Goal: Task Accomplishment & Management: Complete application form

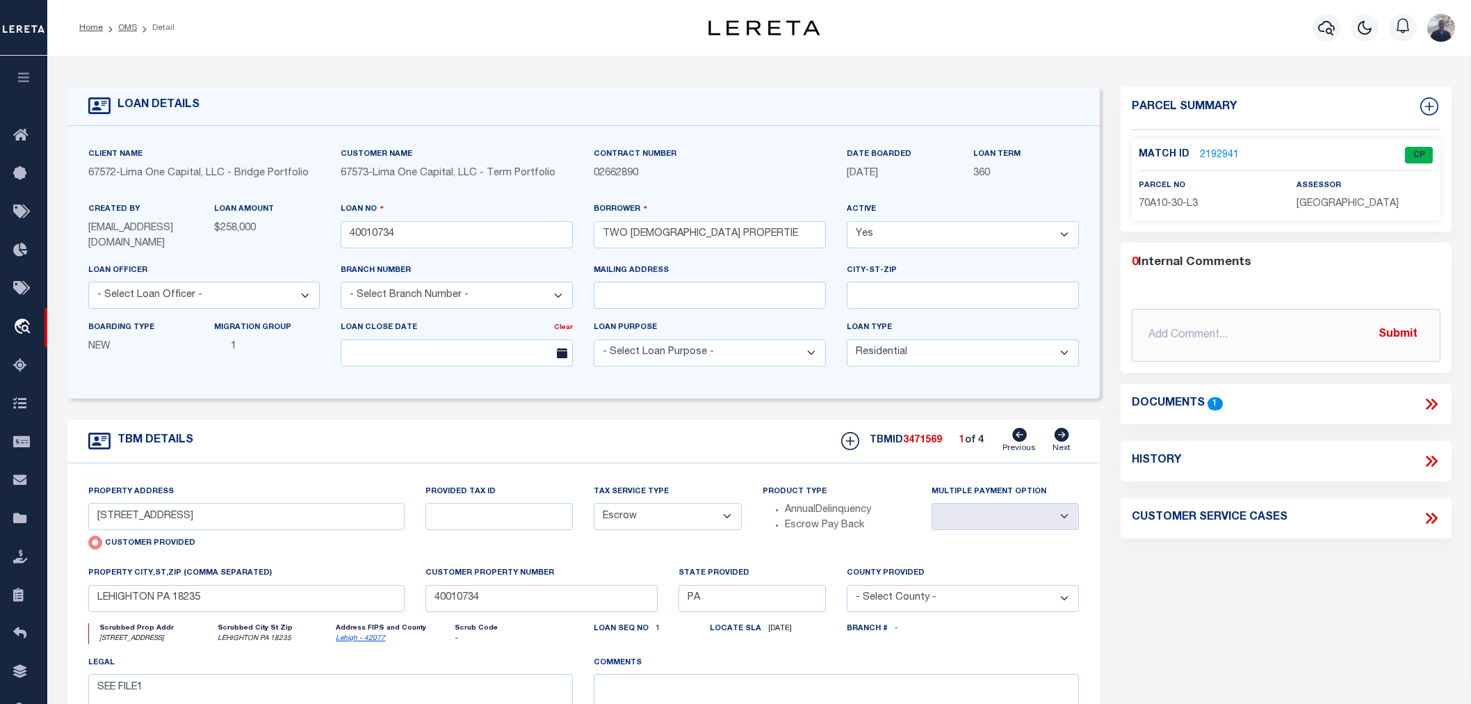
select select "10"
select select "Escrow"
drag, startPoint x: 102, startPoint y: 227, endPoint x: 167, endPoint y: 229, distance: 64.7
click at [167, 229] on span "[EMAIL_ADDRESS][DOMAIN_NAME]" at bounding box center [130, 235] width 85 height 25
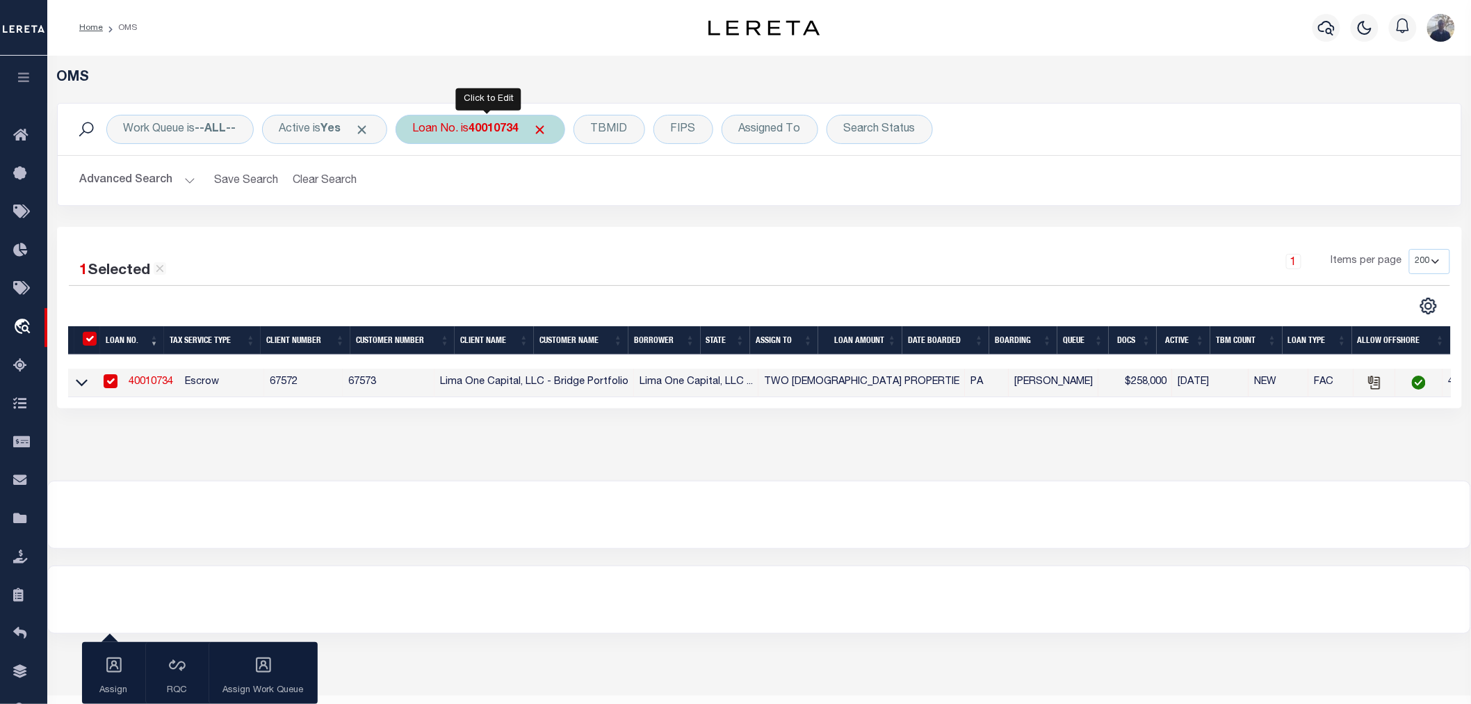
click at [494, 130] on b "40010734" at bounding box center [494, 129] width 50 height 11
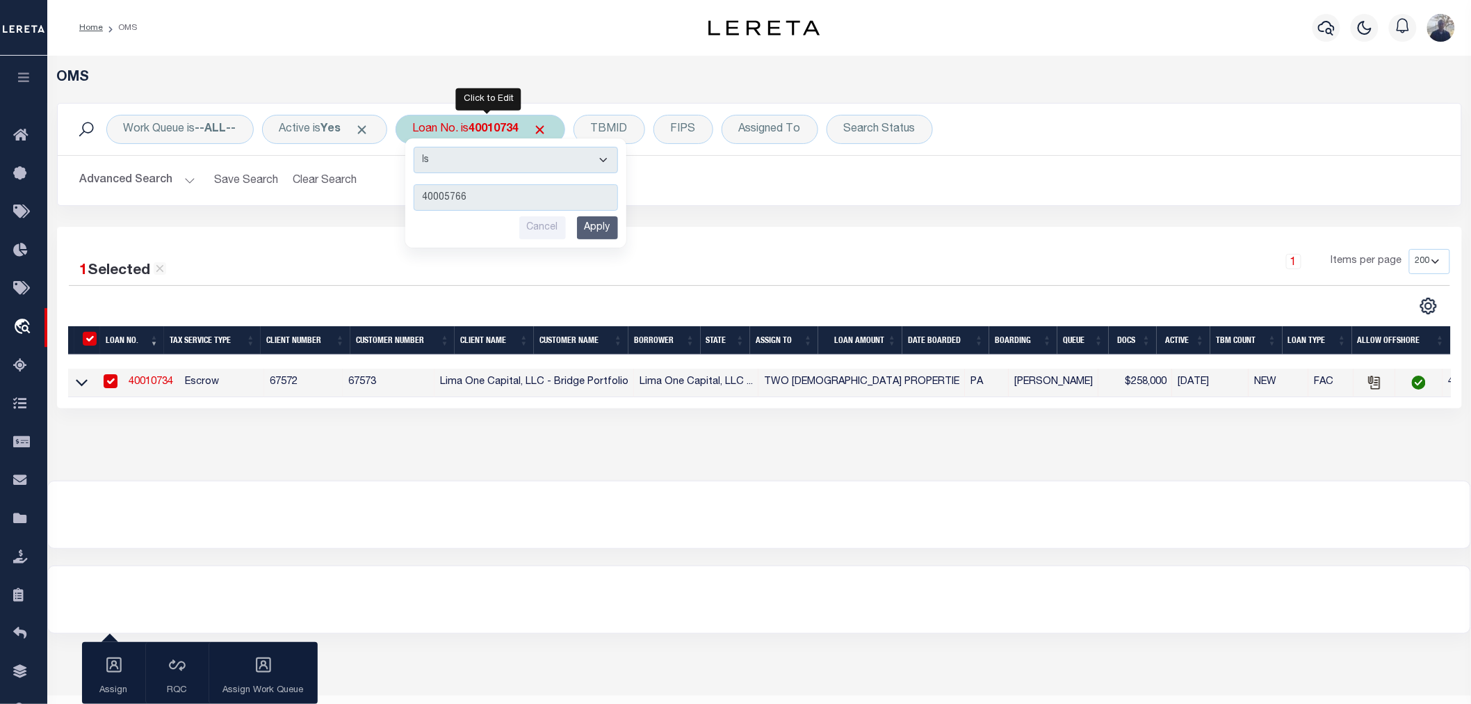
type input "40005766"
click at [596, 227] on input "Apply" at bounding box center [597, 227] width 41 height 23
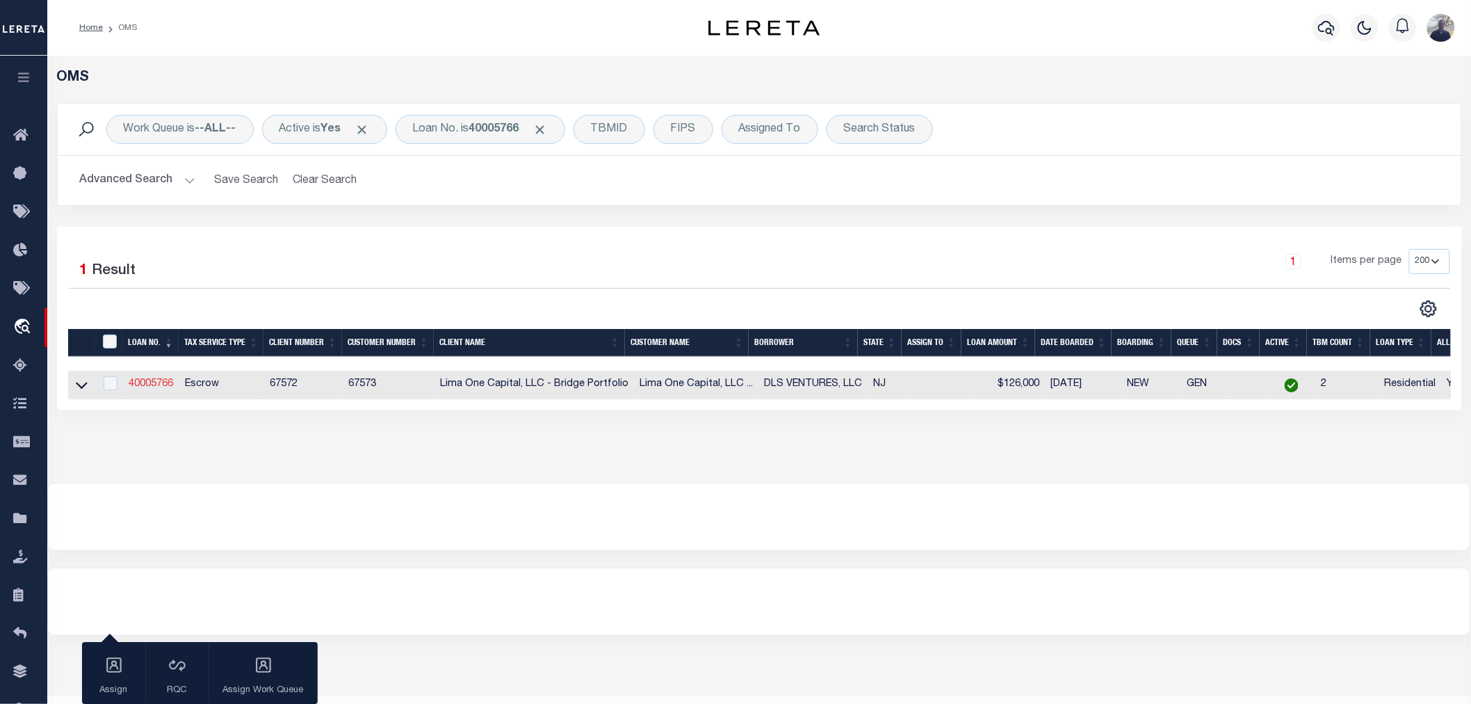
click at [147, 384] on link "40005766" at bounding box center [151, 384] width 44 height 10
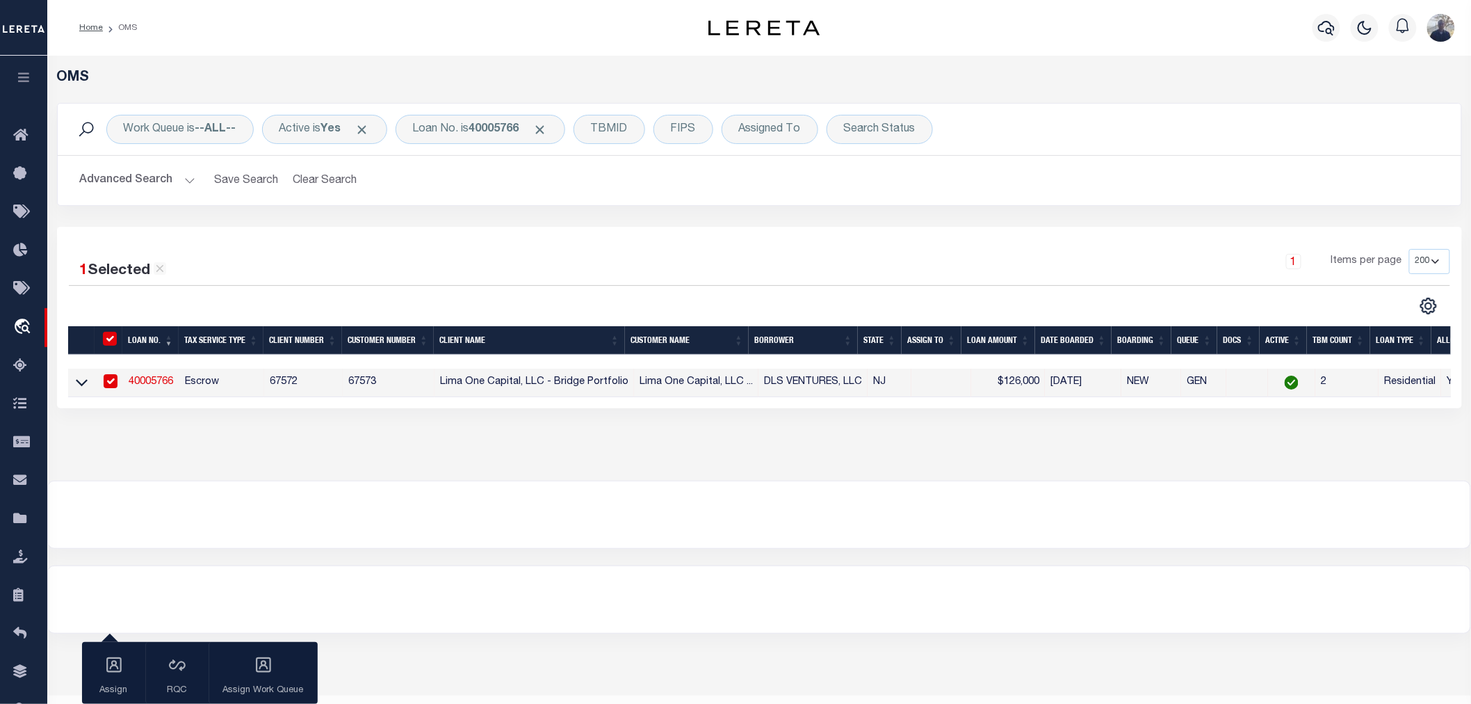
type input "40005766"
type input "DLS VENTURES, LLC"
select select
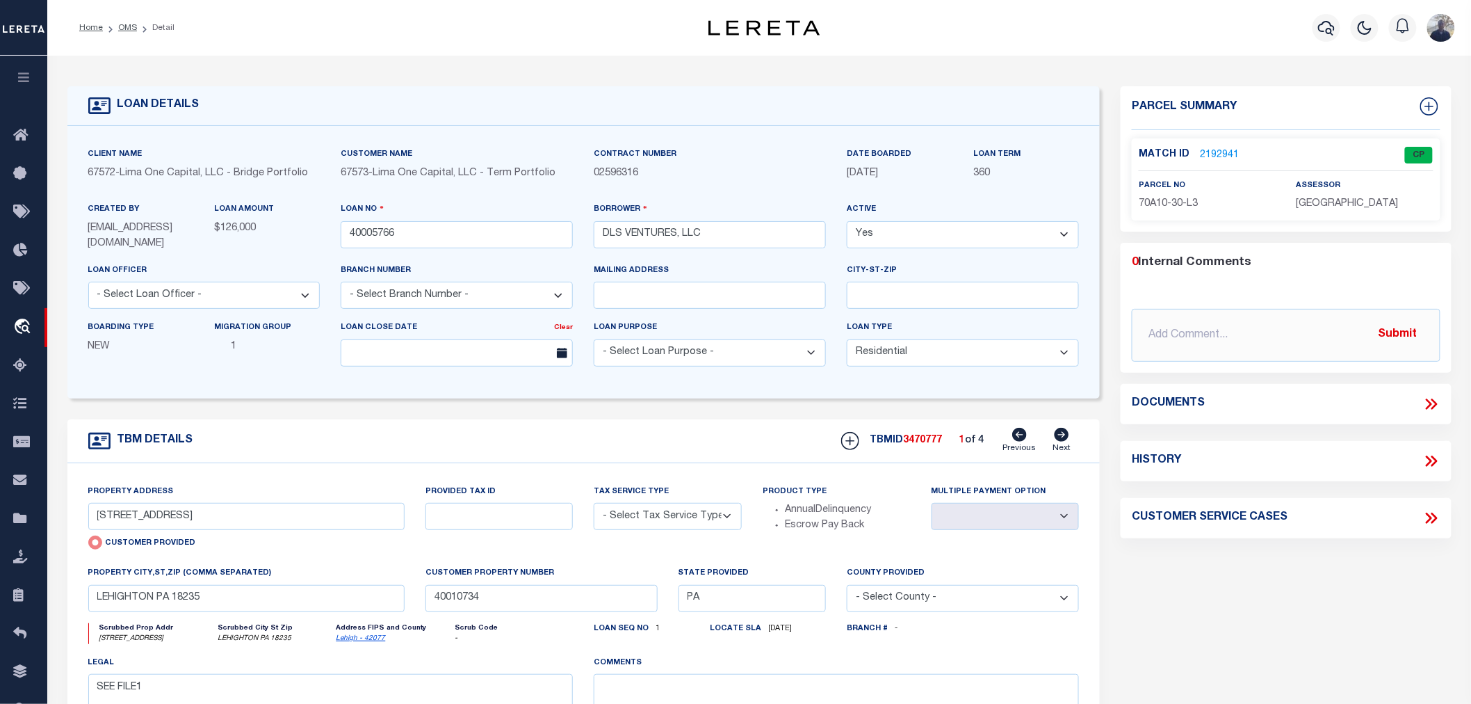
type input "[STREET_ADDRESS]"
select select "Escrow"
select select
type input "[GEOGRAPHIC_DATA]"
type input "40005766"
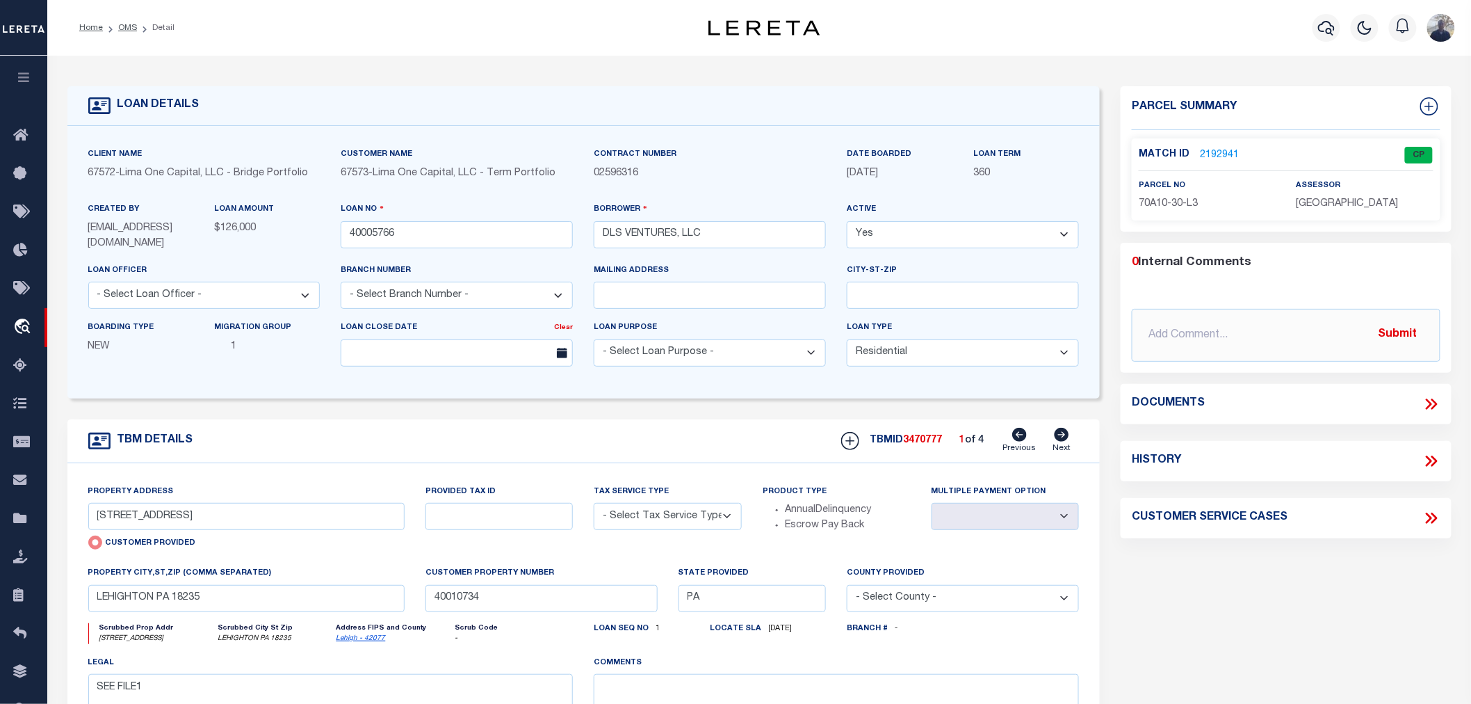
type input "NJ"
drag, startPoint x: 96, startPoint y: 228, endPoint x: 168, endPoint y: 227, distance: 72.3
click at [168, 227] on span "[EMAIL_ADDRESS][DOMAIN_NAME]" at bounding box center [130, 235] width 85 height 25
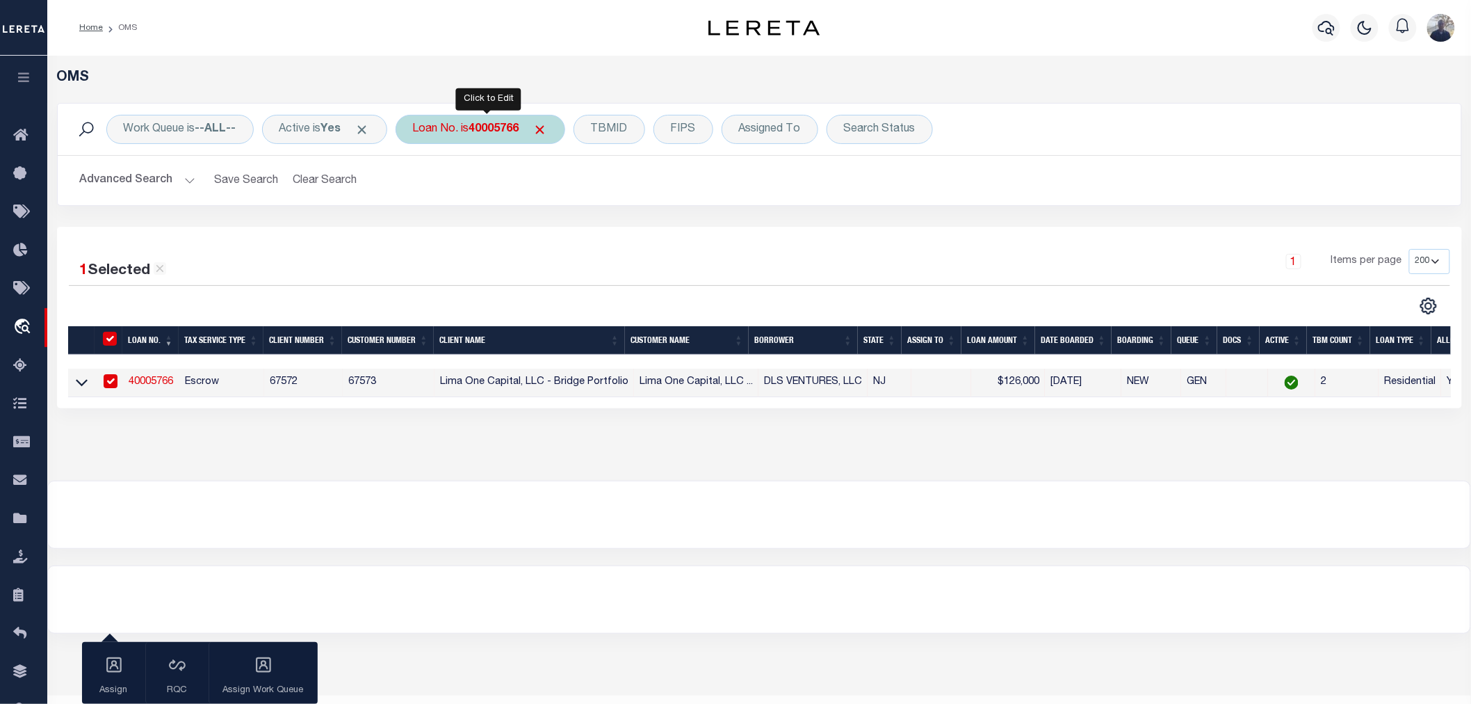
click at [537, 130] on div "Loan No. is 40005766" at bounding box center [481, 129] width 170 height 29
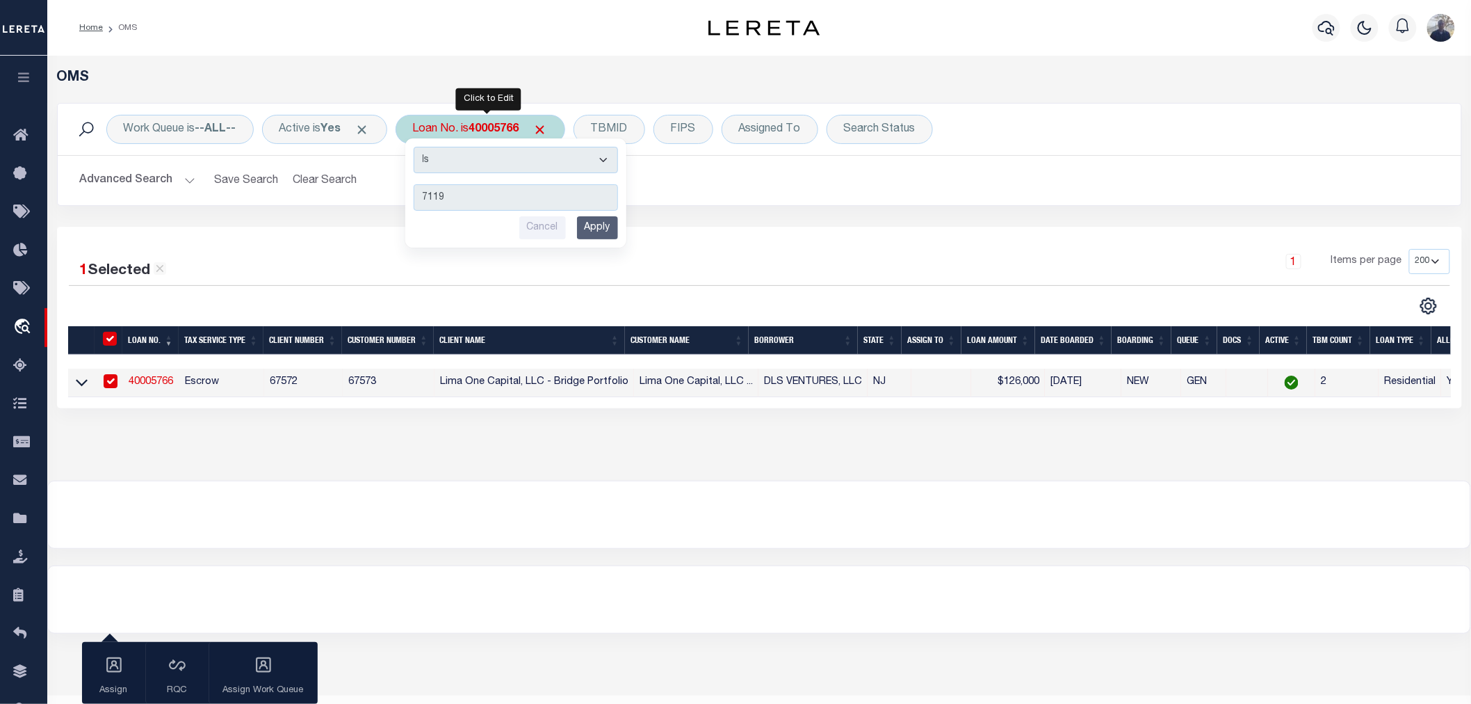
type input "7119"
click at [596, 226] on input "Apply" at bounding box center [597, 227] width 41 height 23
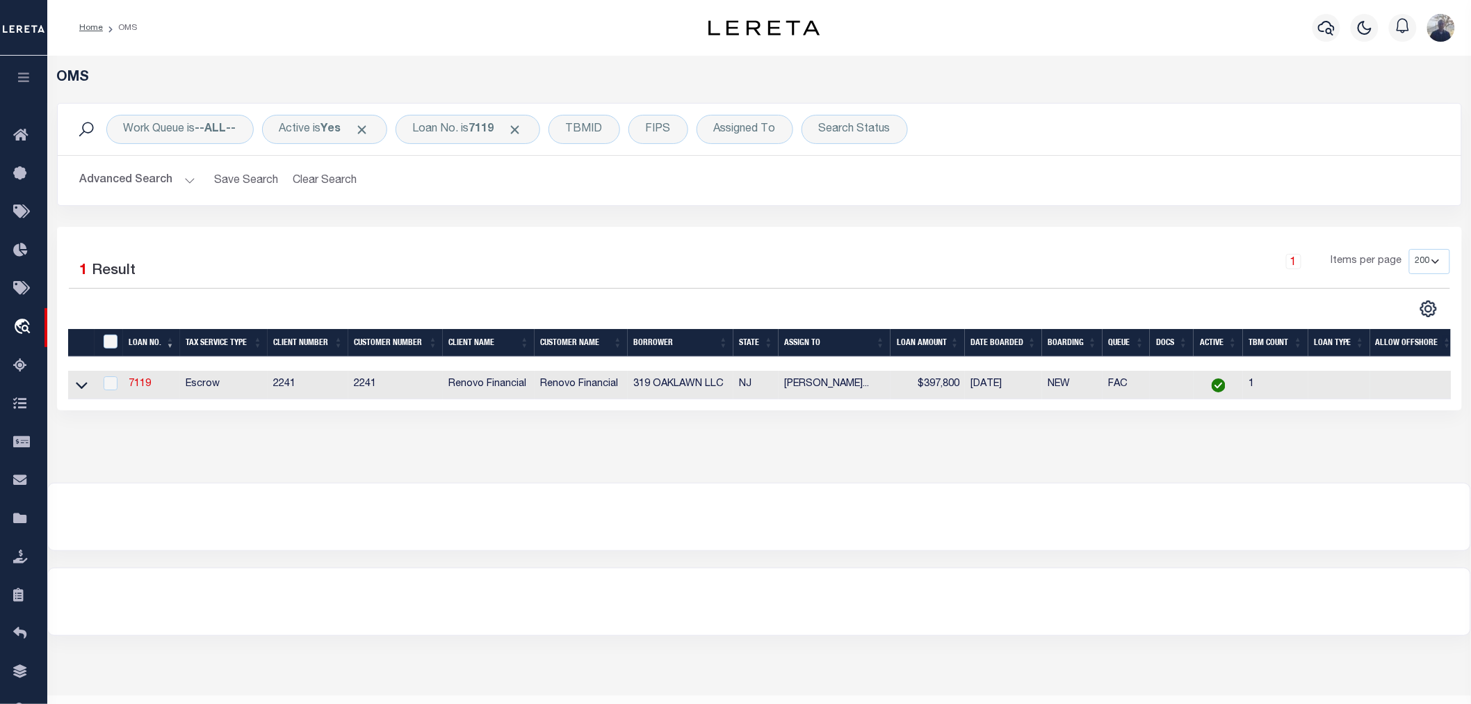
click at [127, 381] on td "7119" at bounding box center [151, 385] width 57 height 29
checkbox input "true"
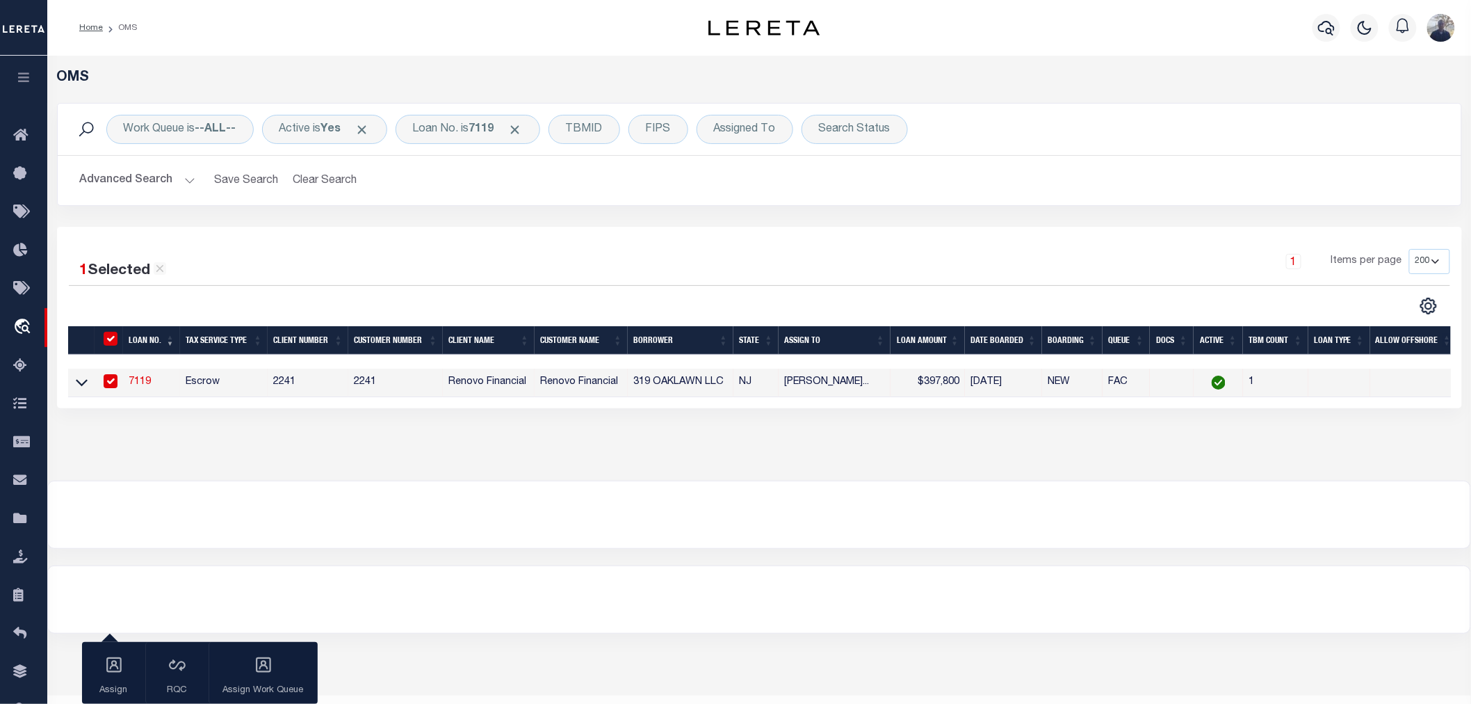
click at [141, 389] on td "7119" at bounding box center [151, 382] width 57 height 29
checkbox input "false"
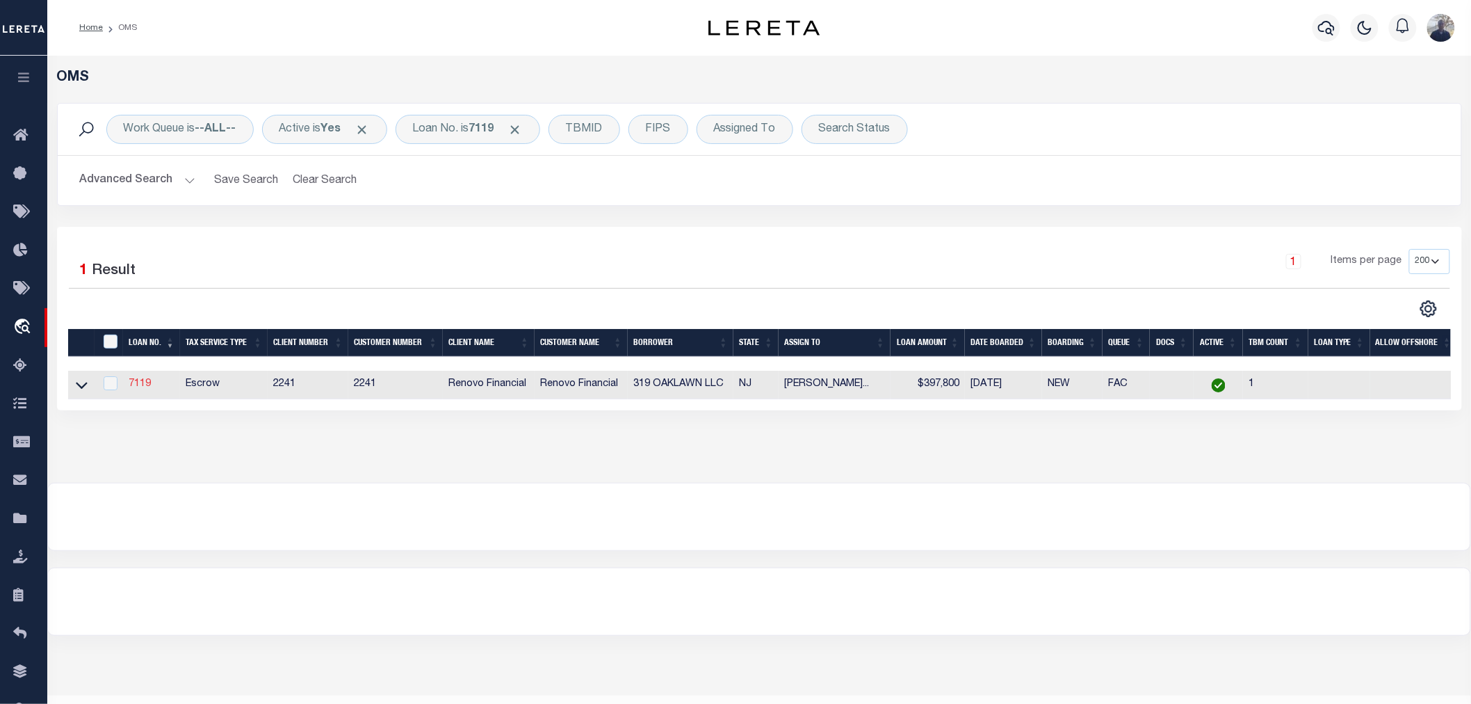
click at [136, 383] on link "7119" at bounding box center [140, 384] width 22 height 10
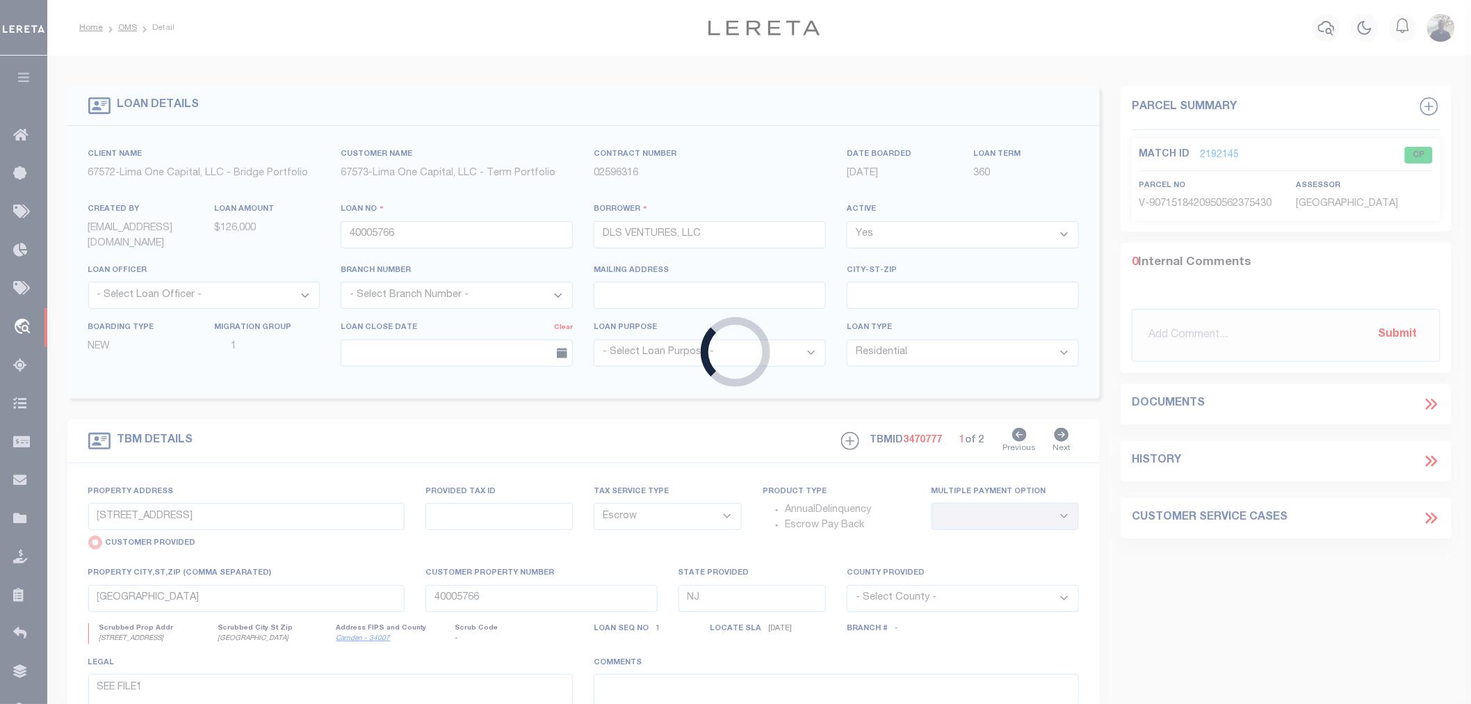
type input "7119"
type input "319 OAKLAWN LLC"
select select
type input "[STREET_ADDRESS][PERSON_NAME]"
type input "glassboro [GEOGRAPHIC_DATA] 08028"
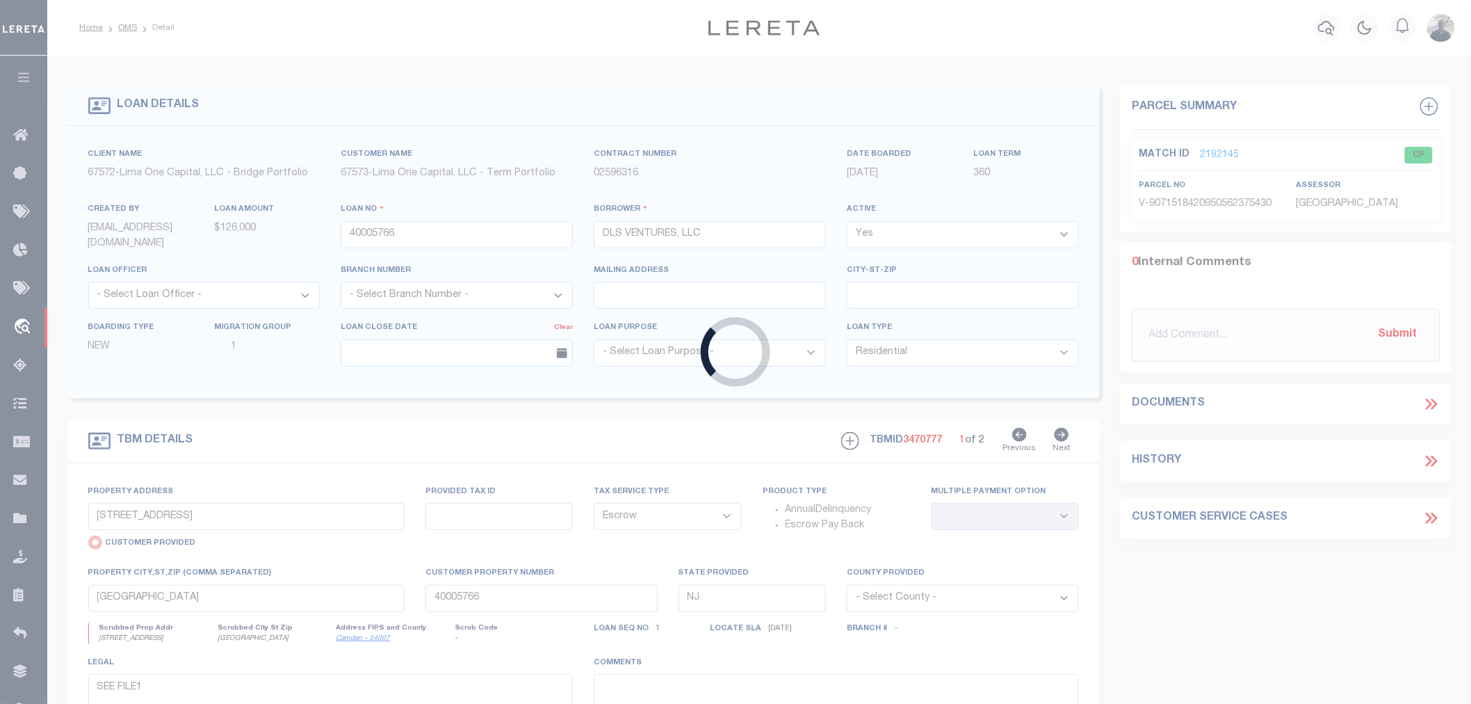
select select
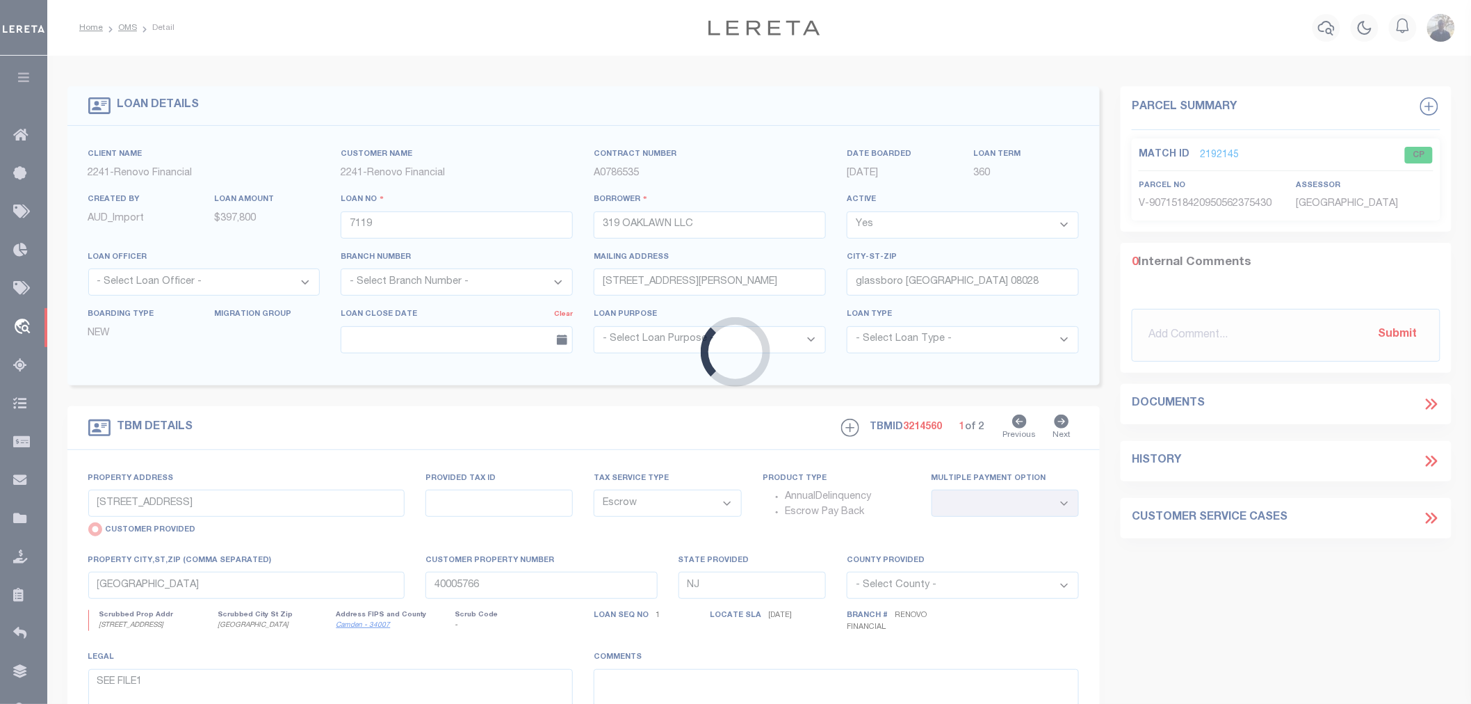
type input "[STREET_ADDRESS]"
radio input "false"
select select
type input "[GEOGRAPHIC_DATA]"
type input "a0k8Y00000c15mr"
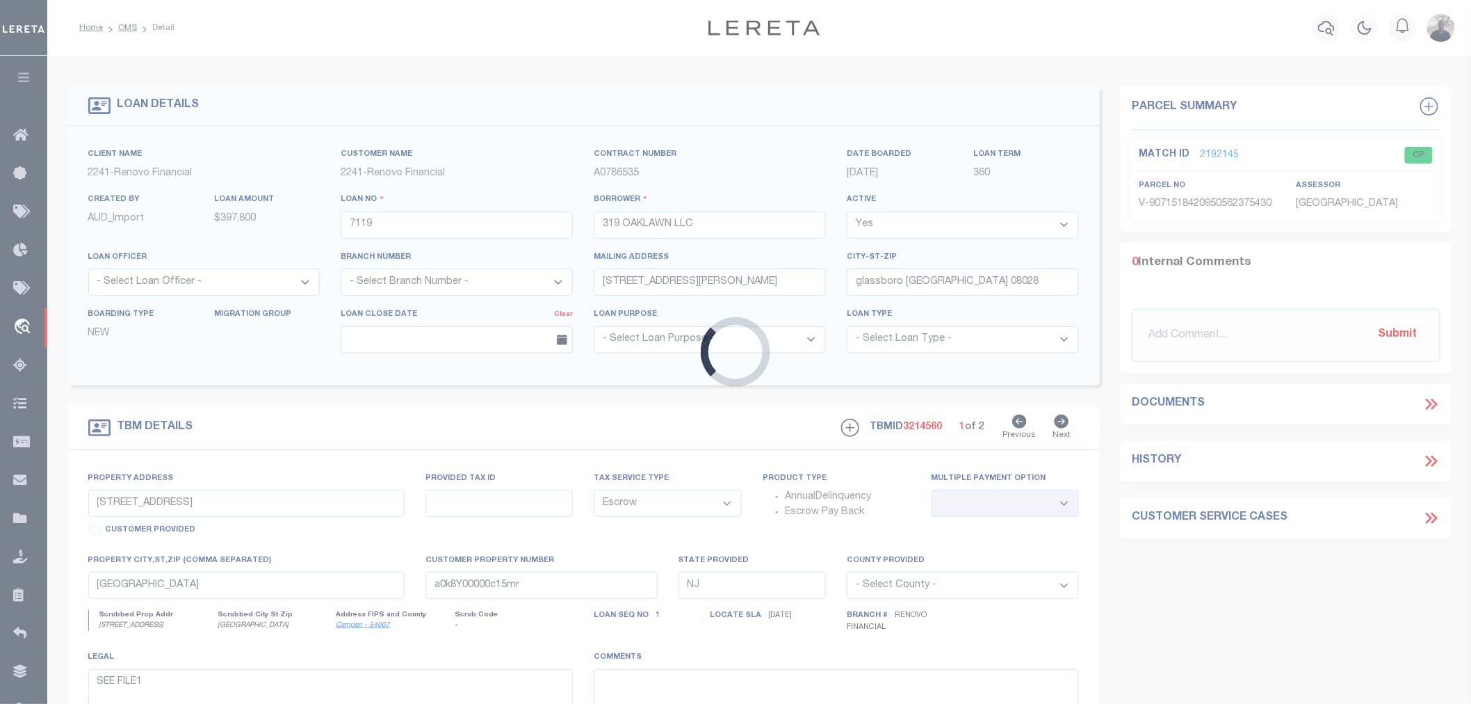
select select
select select "25066"
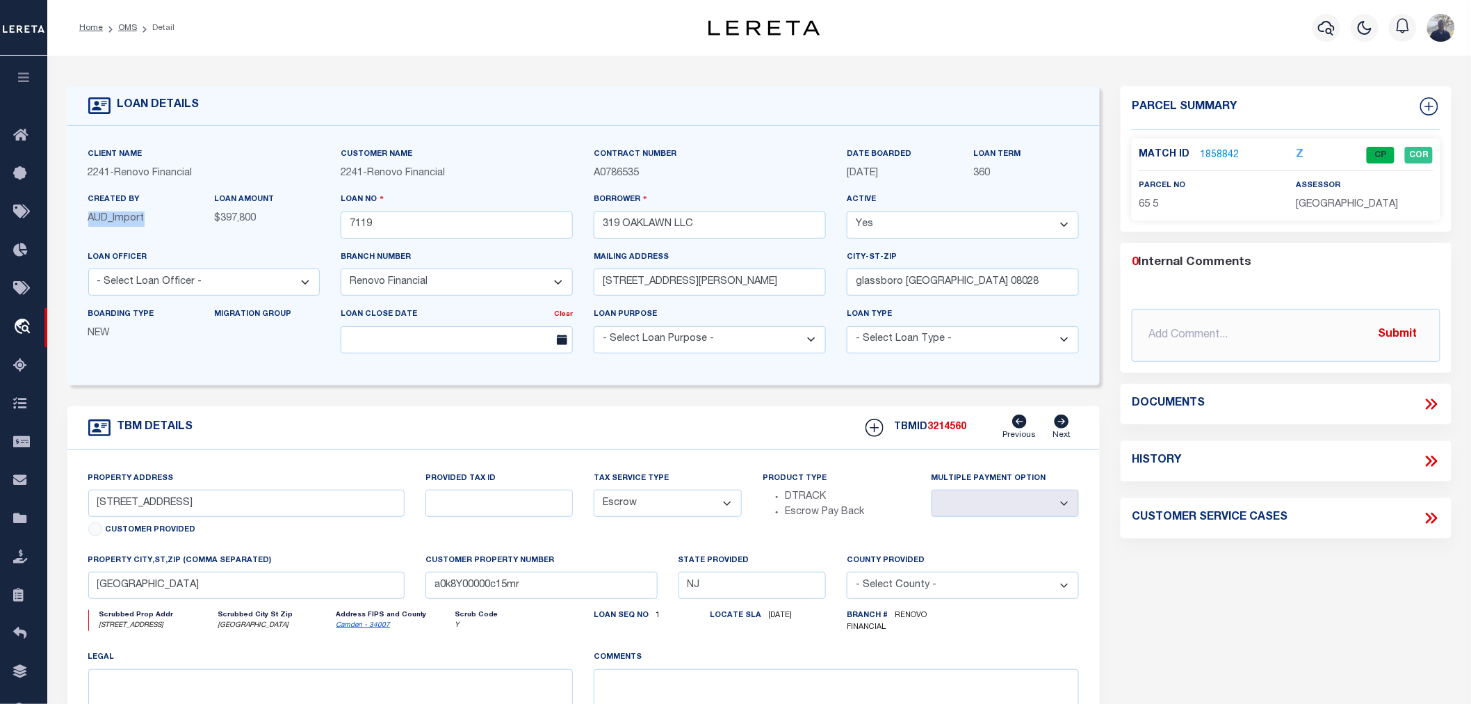
drag, startPoint x: 73, startPoint y: 222, endPoint x: 148, endPoint y: 222, distance: 75.1
click at [148, 222] on div "Client Name 2241 - Renovo Financial Customer Name 2241 - Renovo Financial" at bounding box center [583, 255] width 1033 height 259
